Goal: Complete application form

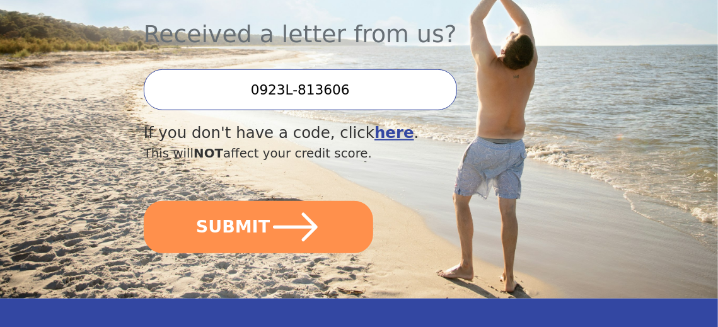
scroll to position [397, 0]
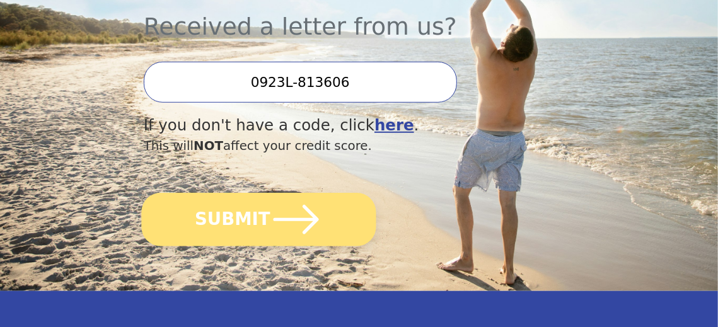
click at [297, 193] on icon "submit" at bounding box center [296, 219] width 52 height 52
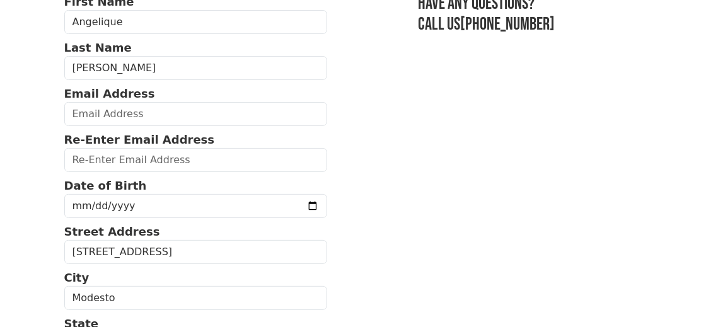
scroll to position [72, 0]
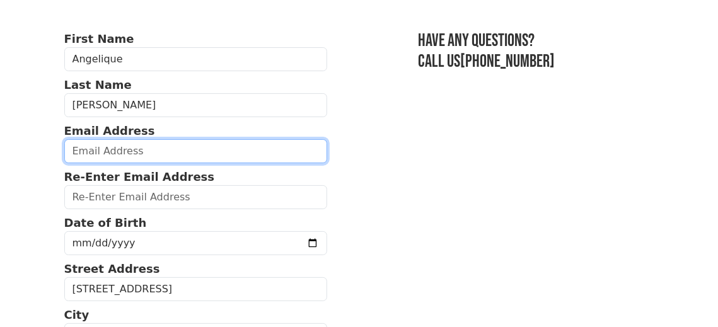
click at [217, 149] on input "email" at bounding box center [195, 151] width 263 height 24
type input "[EMAIL_ADDRESS][DOMAIN_NAME]"
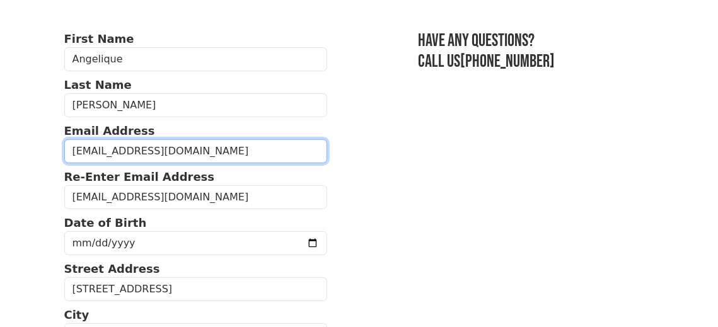
type input "[PHONE_NUMBER]"
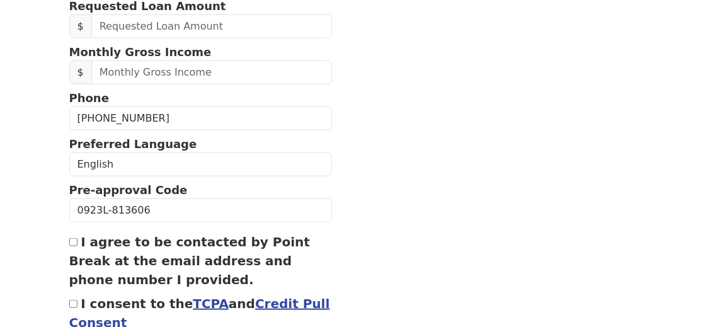
scroll to position [595, 0]
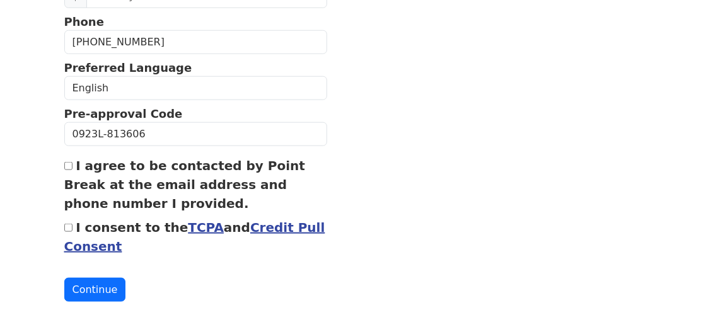
click at [67, 162] on input "I agree to be contacted by Point Break at the email address and phone number I …" at bounding box center [68, 166] width 8 height 8
checkbox input "true"
click at [188, 221] on link "TCPA" at bounding box center [206, 227] width 36 height 15
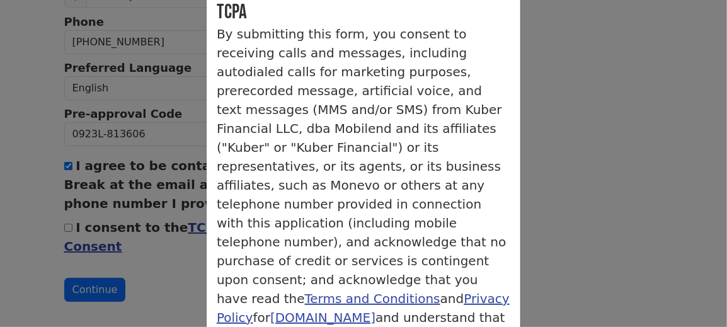
scroll to position [72, 0]
